Goal: Task Accomplishment & Management: Complete application form

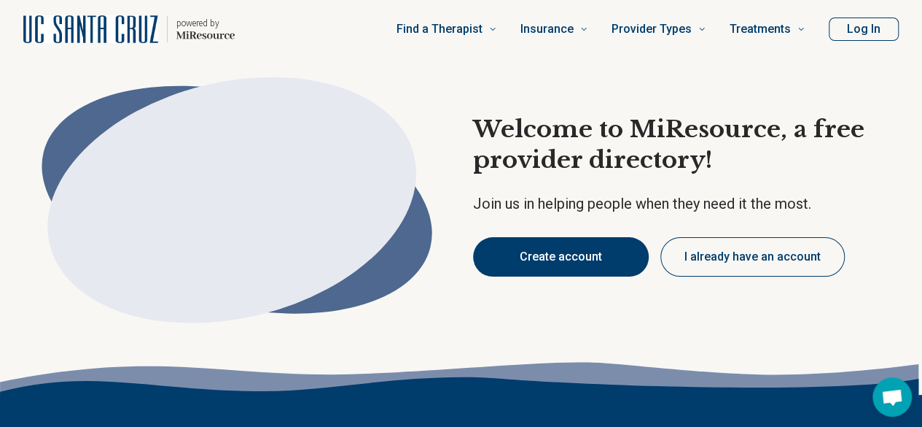
click at [529, 241] on button "Create account" at bounding box center [561, 256] width 176 height 39
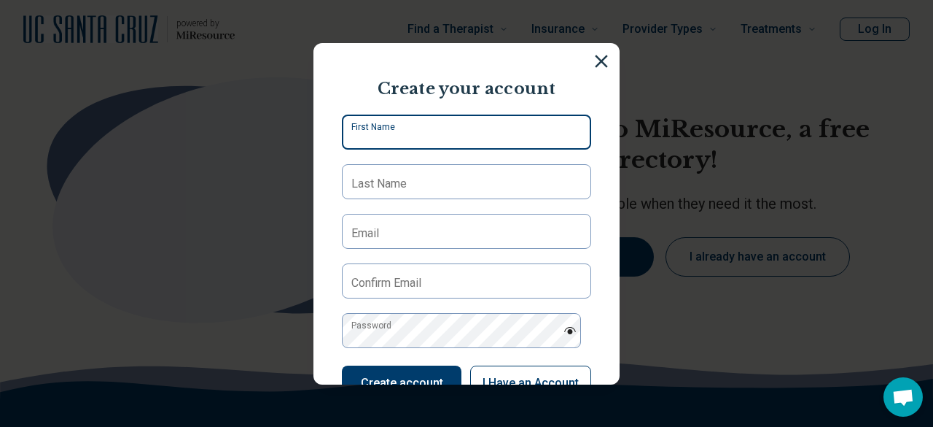
click at [445, 141] on input "First Name" at bounding box center [466, 131] width 249 height 35
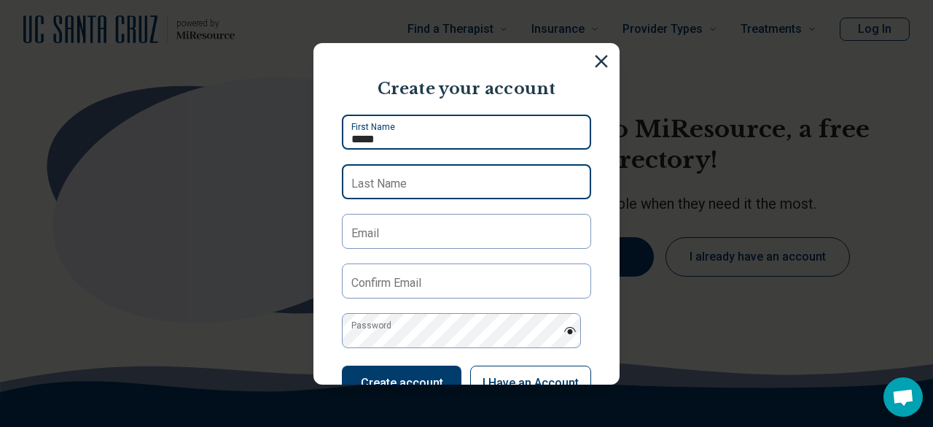
type input "*****"
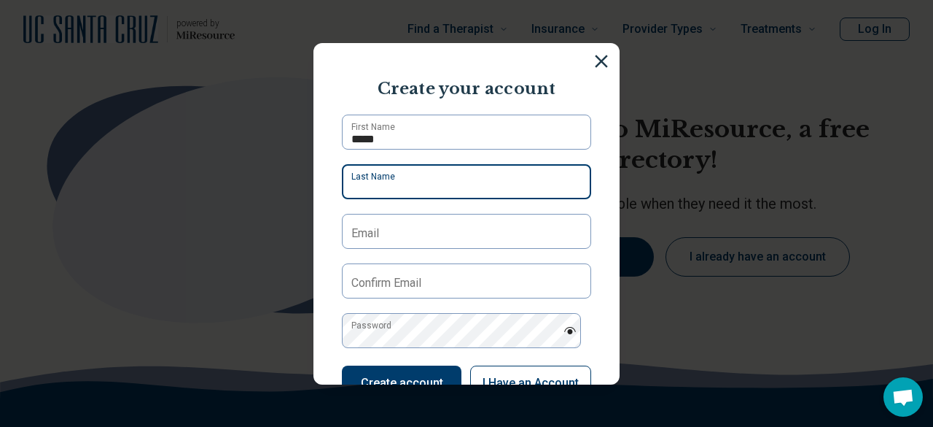
click at [435, 187] on input "Last Name" at bounding box center [466, 181] width 249 height 35
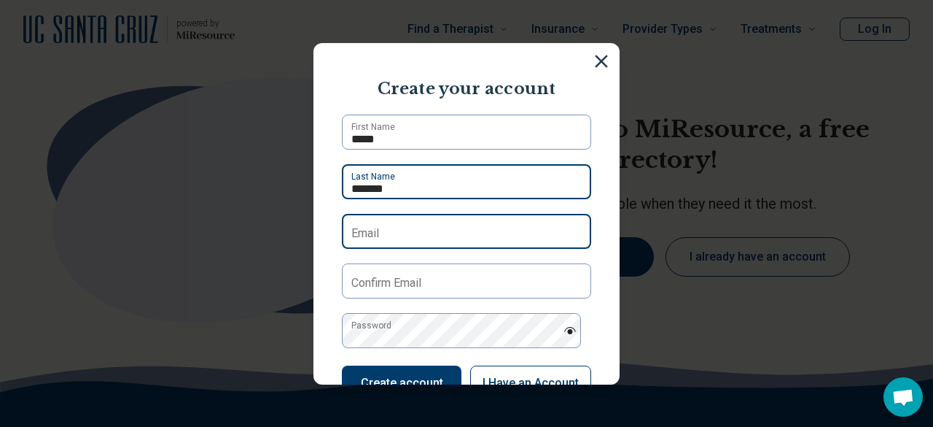
type input "*******"
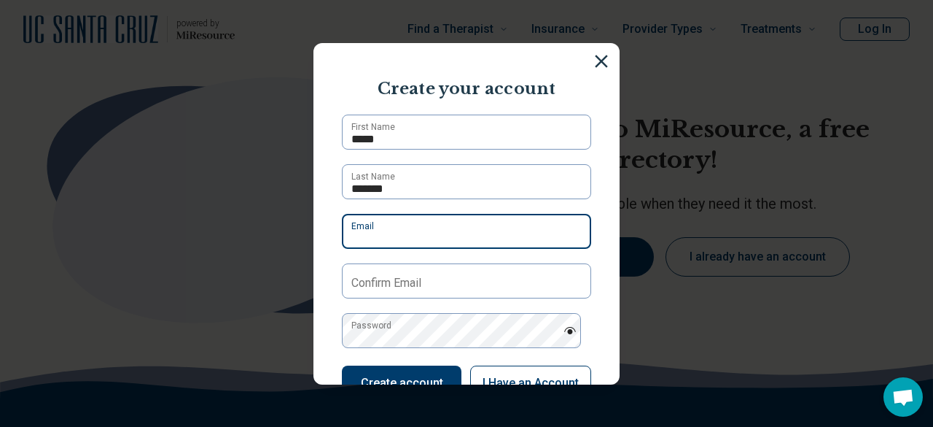
click at [416, 238] on input "Email" at bounding box center [466, 231] width 249 height 35
type input "**********"
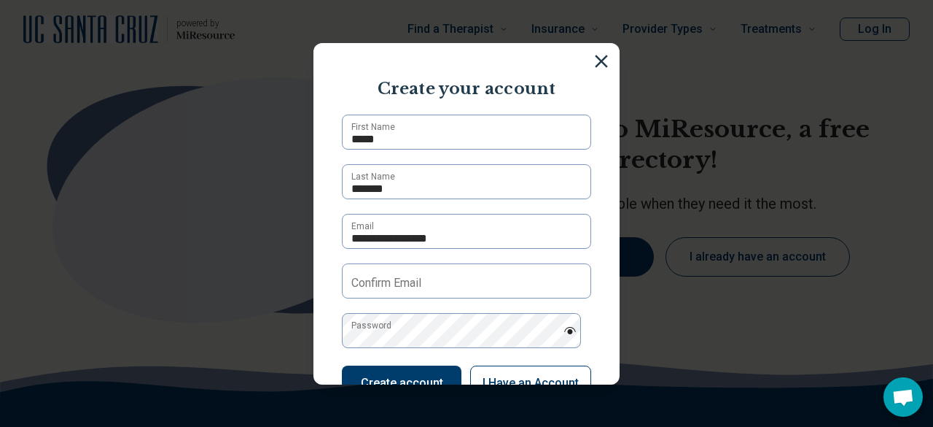
click at [411, 282] on label "Confirm Email" at bounding box center [386, 283] width 70 height 18
click at [411, 282] on input "Confirm Email" at bounding box center [466, 280] width 249 height 35
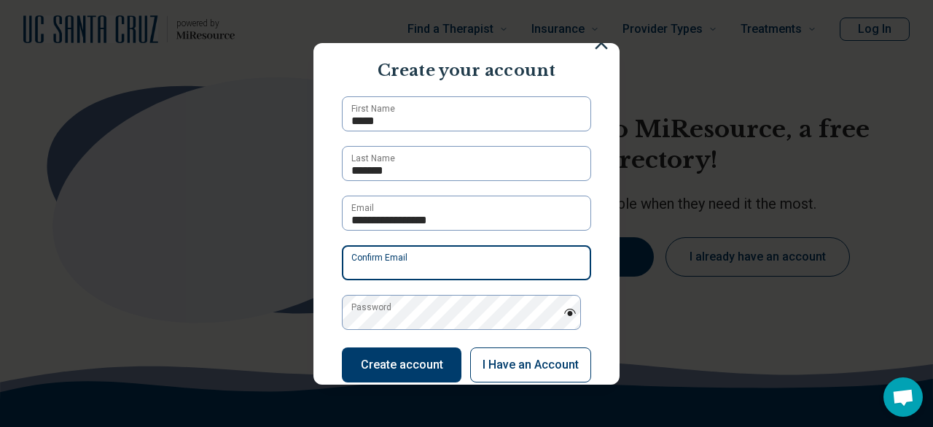
scroll to position [19, 0]
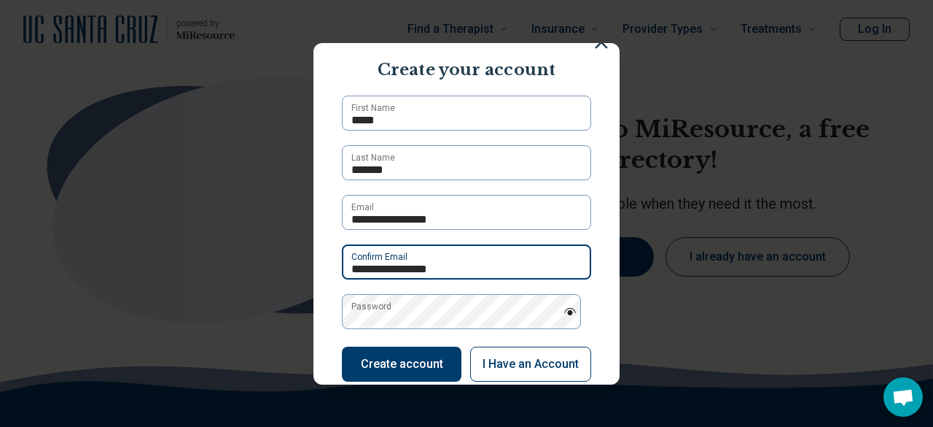
type input "**********"
click at [381, 313] on label "Password" at bounding box center [371, 306] width 40 height 13
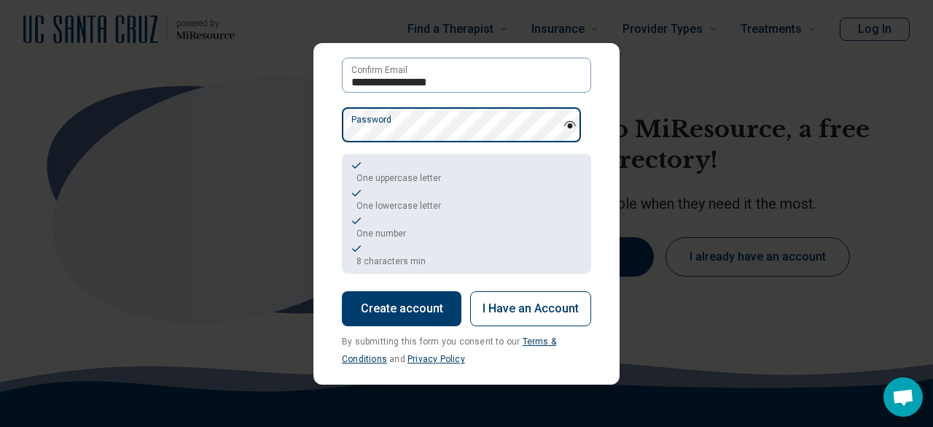
scroll to position [206, 0]
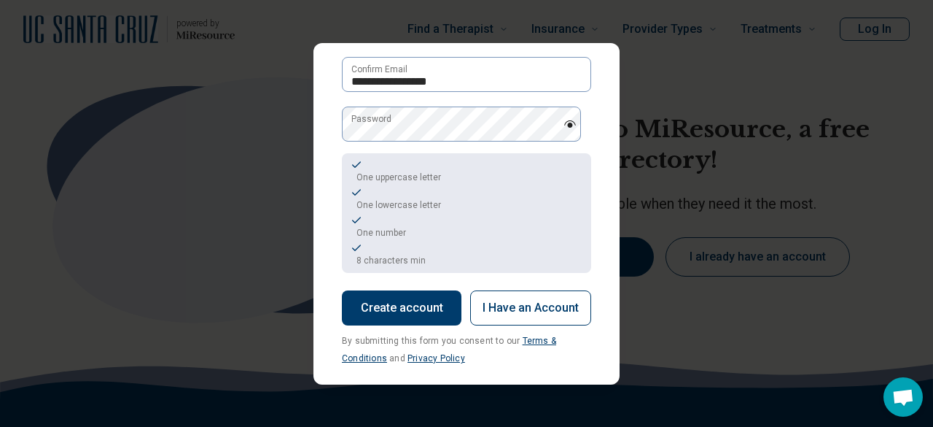
click at [564, 121] on img at bounding box center [570, 123] width 13 height 7
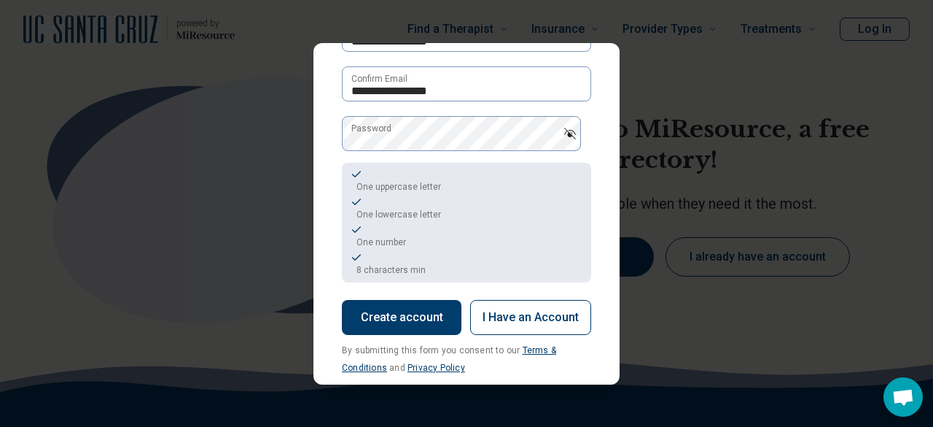
scroll to position [204, 0]
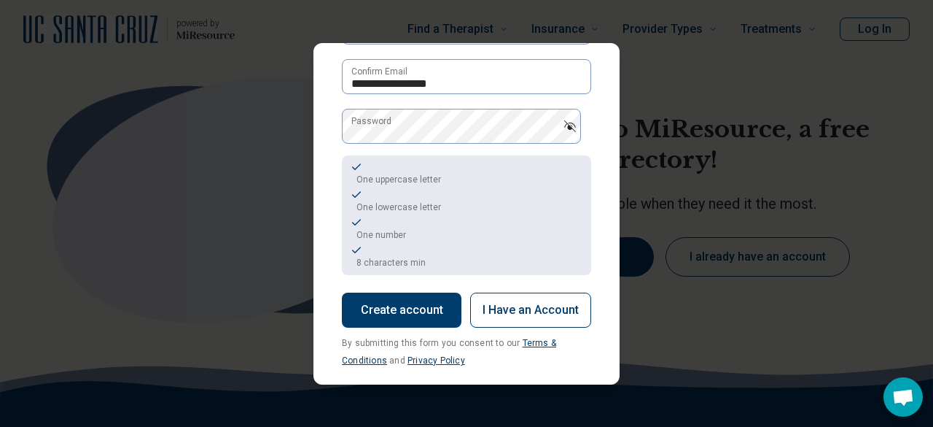
click at [397, 310] on button "Create account" at bounding box center [402, 309] width 120 height 35
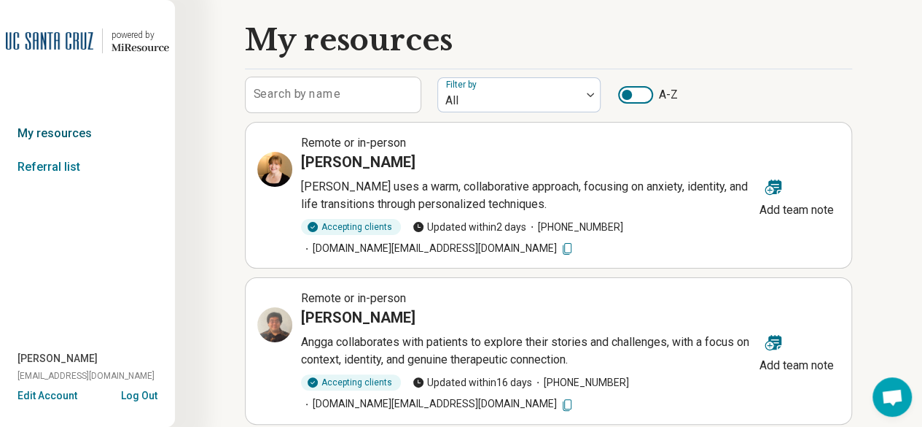
click at [74, 129] on link "My resources" at bounding box center [87, 134] width 175 height 34
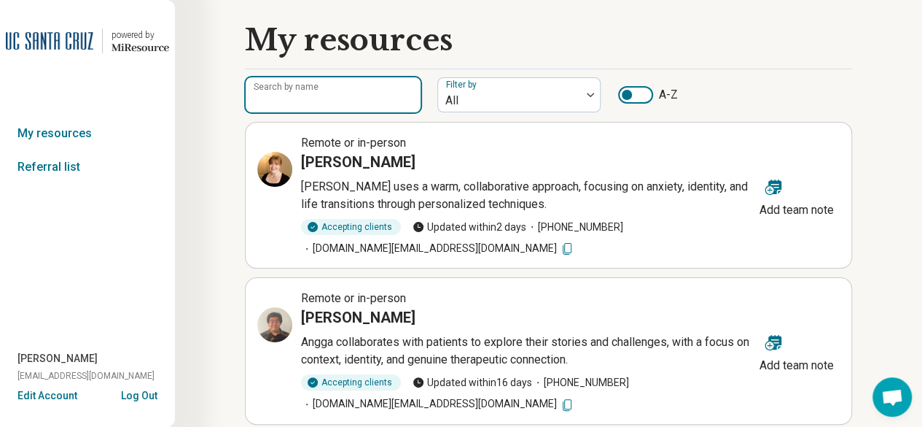
click at [362, 94] on input "Search by name" at bounding box center [333, 94] width 175 height 35
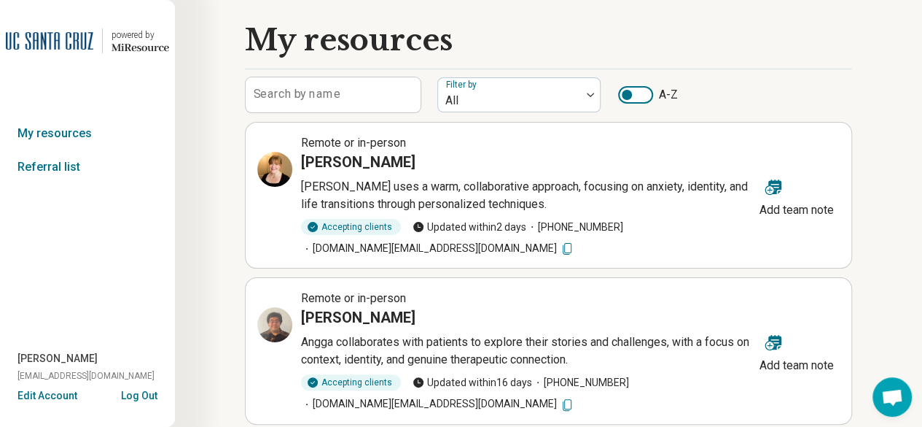
click at [628, 96] on div at bounding box center [627, 95] width 10 height 10
click at [643, 90] on div at bounding box center [645, 95] width 10 height 10
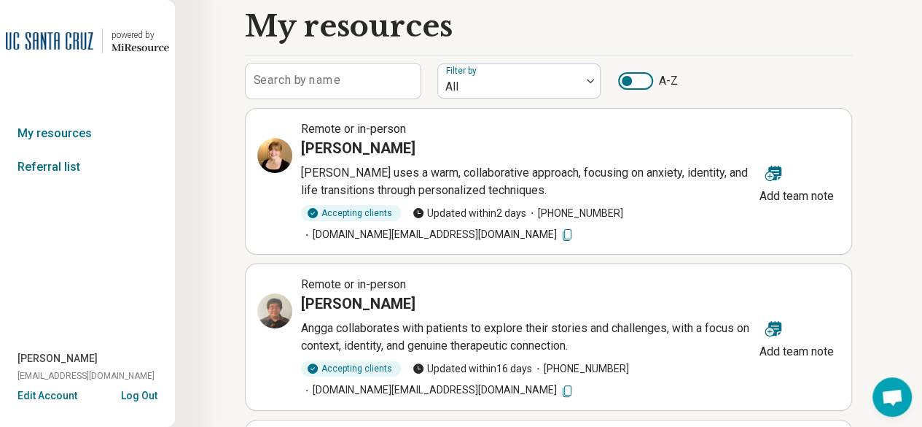
scroll to position [0, 0]
